Goal: Find specific fact: Find specific fact

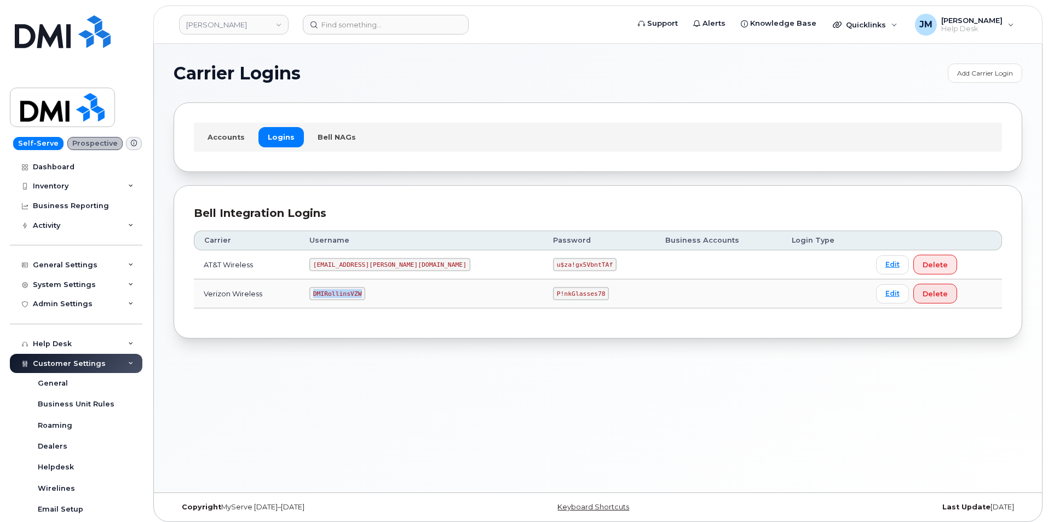
drag, startPoint x: 380, startPoint y: 295, endPoint x: 306, endPoint y: 289, distance: 74.1
click at [306, 289] on tr "Verizon Wireless DMIRollinsVZW P!nkGlasses78 Edit Delete" at bounding box center [598, 293] width 808 height 29
copy tr "DMIRollinsVZW"
drag, startPoint x: 534, startPoint y: 295, endPoint x: 485, endPoint y: 295, distance: 48.7
click at [553, 295] on code "P!nkGlasses78" at bounding box center [581, 293] width 56 height 13
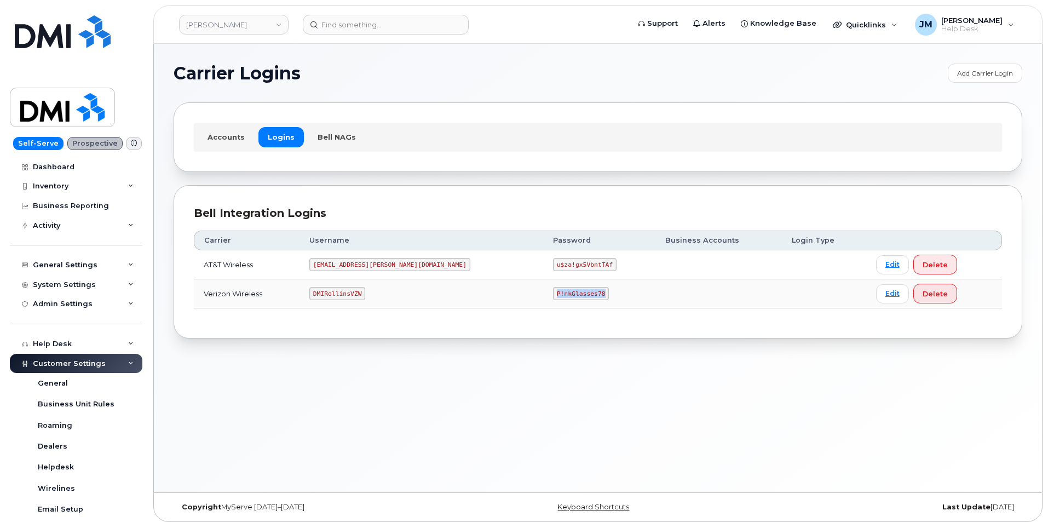
copy code "P!nkGlasses78"
click at [377, 26] on input at bounding box center [386, 25] width 166 height 20
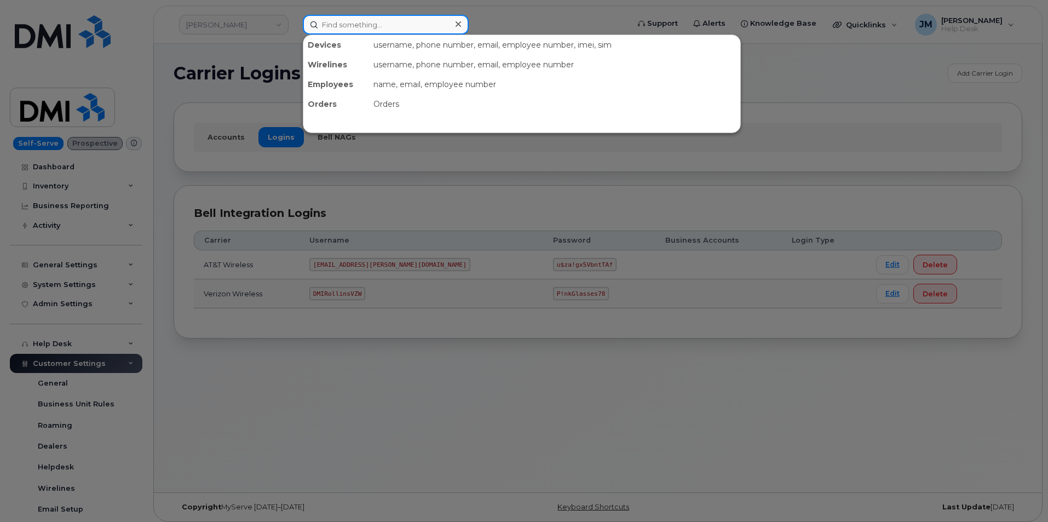
paste input "Fritz Lewis"
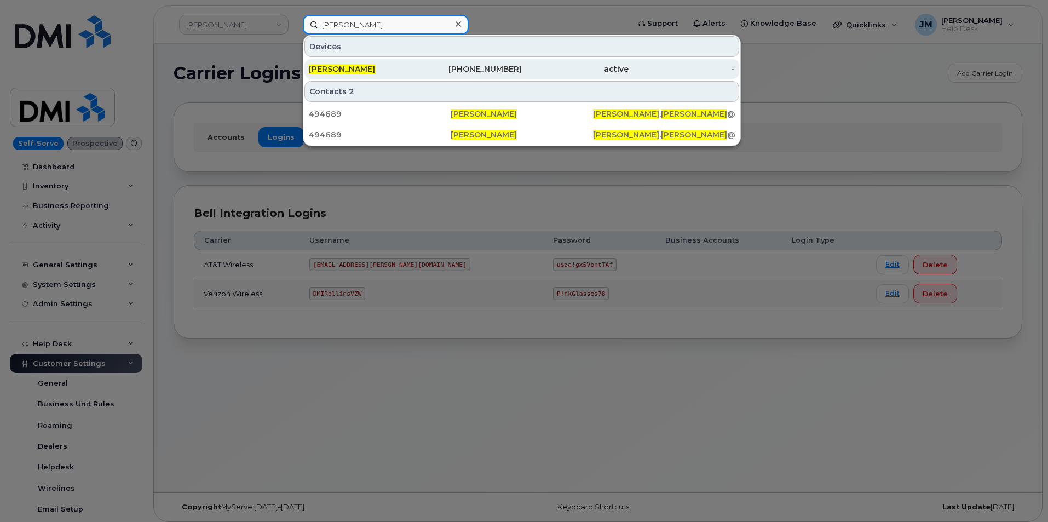
type input "Fritz Lewis"
click at [339, 66] on span "Fritz Lewis" at bounding box center [342, 69] width 66 height 10
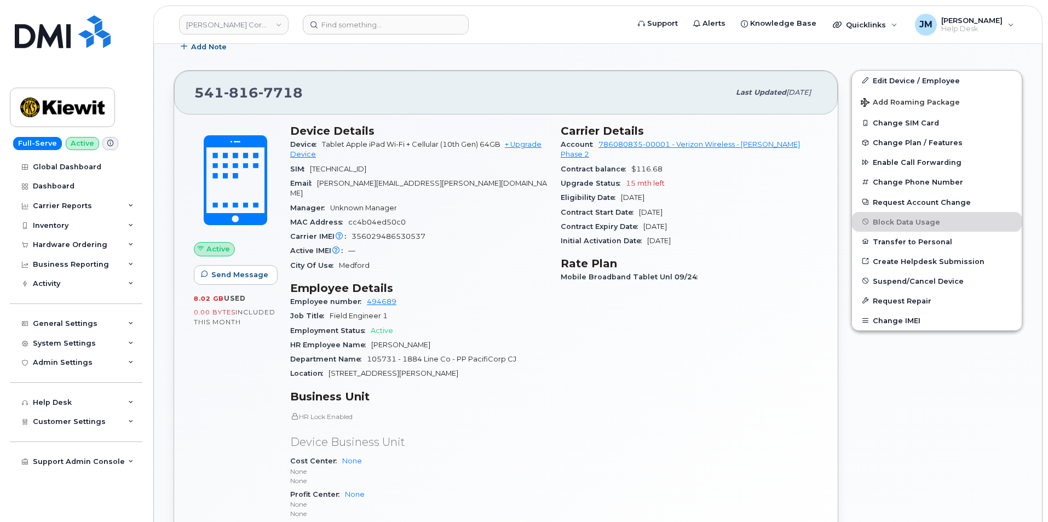
scroll to position [319, 0]
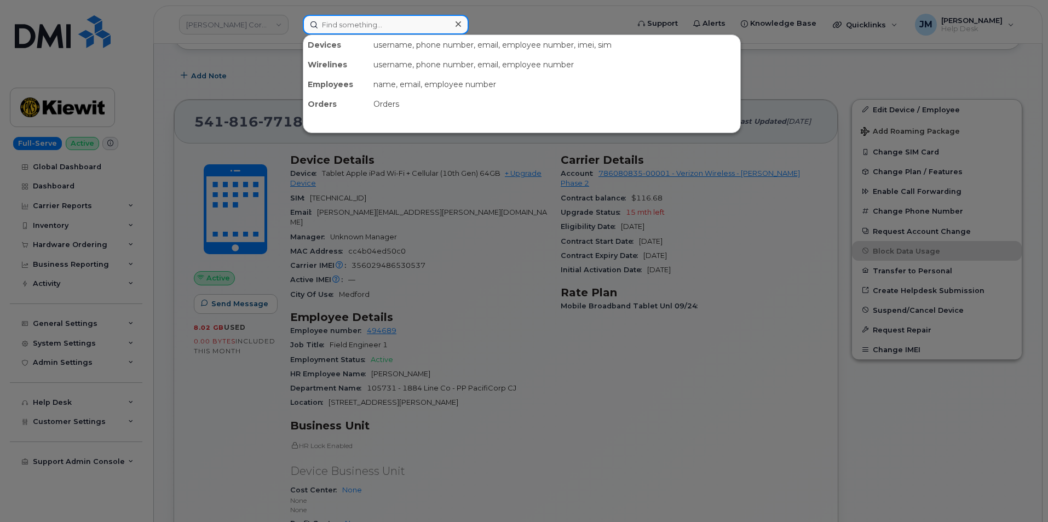
click at [355, 25] on input at bounding box center [386, 25] width 166 height 20
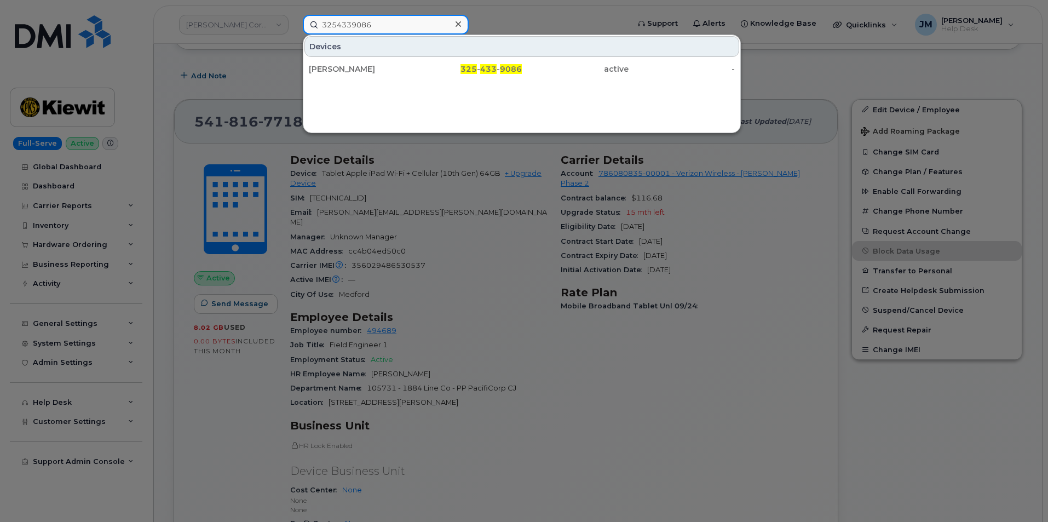
drag, startPoint x: 403, startPoint y: 24, endPoint x: 312, endPoint y: 25, distance: 90.9
click at [309, 24] on input "3254339086" at bounding box center [386, 25] width 166 height 20
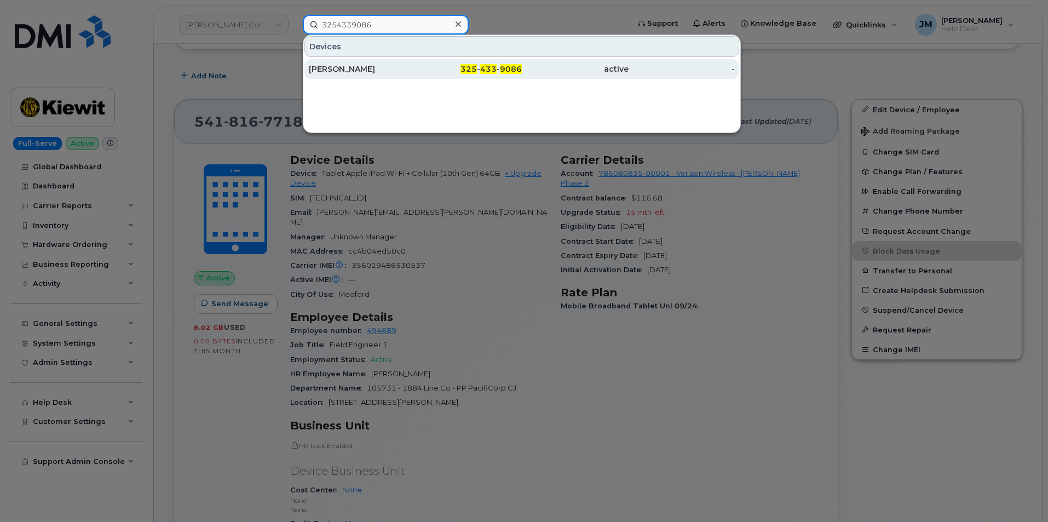
type input "3254339086"
click at [321, 62] on div "KIEWIT" at bounding box center [362, 69] width 107 height 20
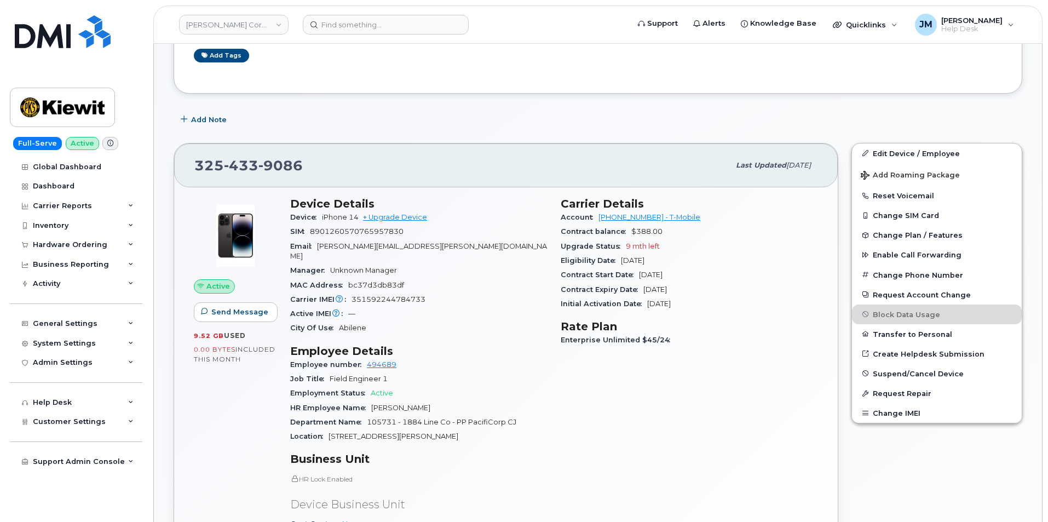
scroll to position [110, 0]
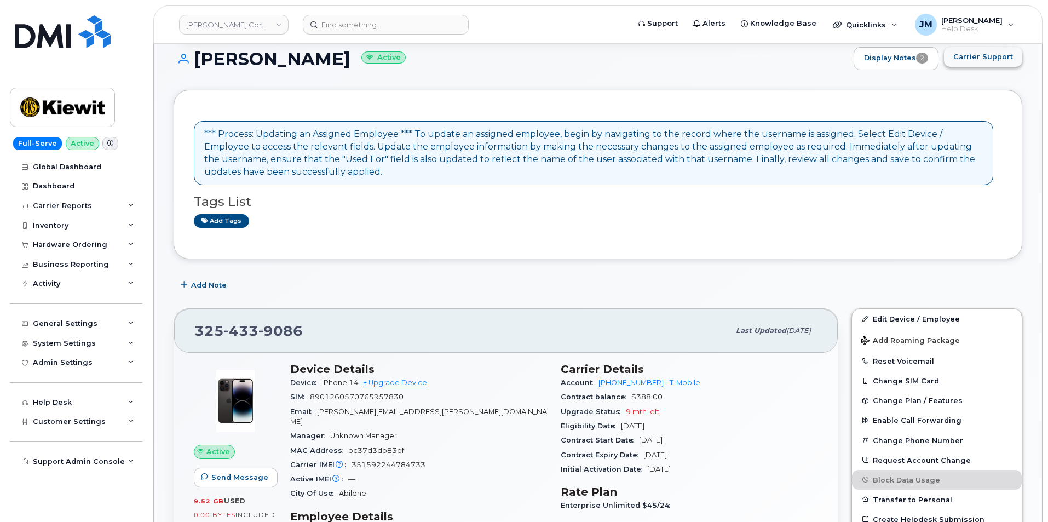
click at [979, 56] on span "Carrier Support" at bounding box center [983, 56] width 60 height 10
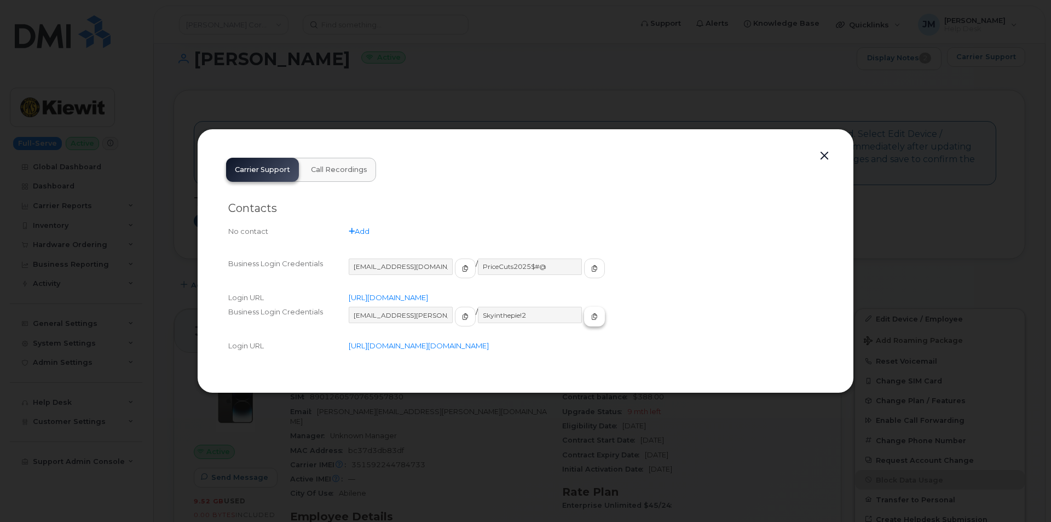
click at [591, 313] on icon "button" at bounding box center [594, 316] width 7 height 7
drag, startPoint x: 338, startPoint y: 68, endPoint x: 324, endPoint y: 45, distance: 26.8
click at [338, 68] on div at bounding box center [525, 261] width 1051 height 522
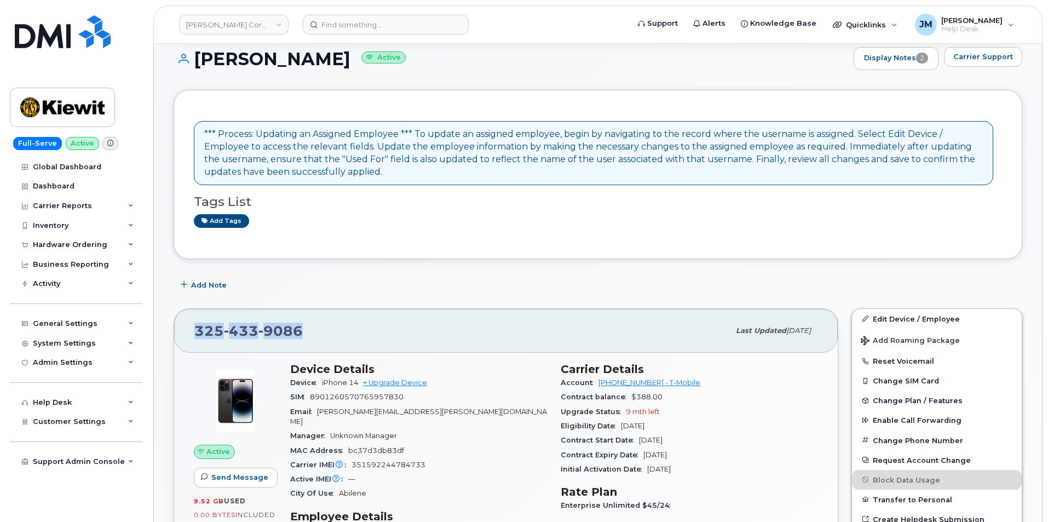
drag, startPoint x: 317, startPoint y: 330, endPoint x: 199, endPoint y: 336, distance: 117.9
click at [199, 338] on div "325 433 9086" at bounding box center [461, 330] width 535 height 23
copy span "325 433 9086"
